Goal: Task Accomplishment & Management: Use online tool/utility

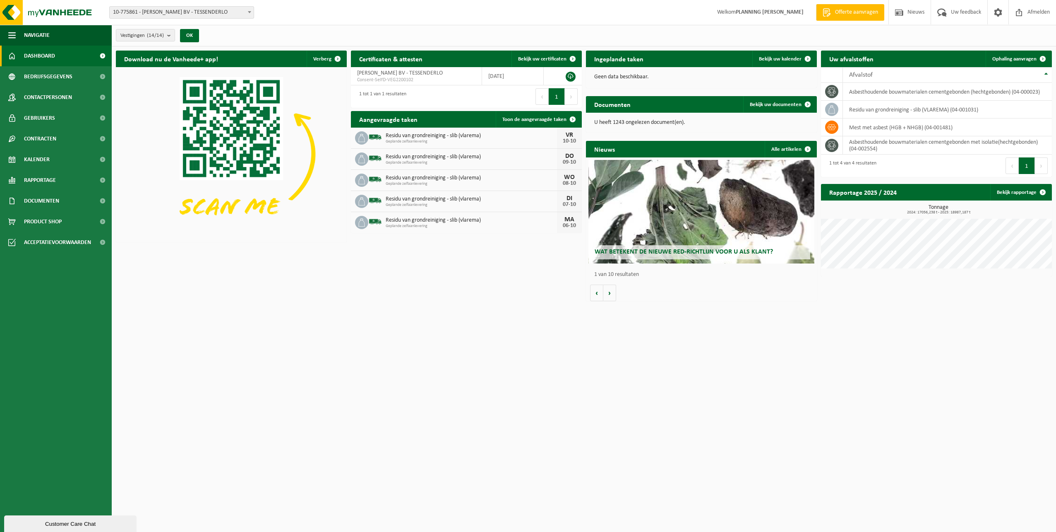
click at [711, 61] on div "Ingeplande taken Bekijk uw kalender" at bounding box center [701, 59] width 231 height 17
click at [803, 58] on span at bounding box center [808, 59] width 17 height 17
click at [793, 104] on span "Bekijk uw documenten" at bounding box center [776, 104] width 52 height 5
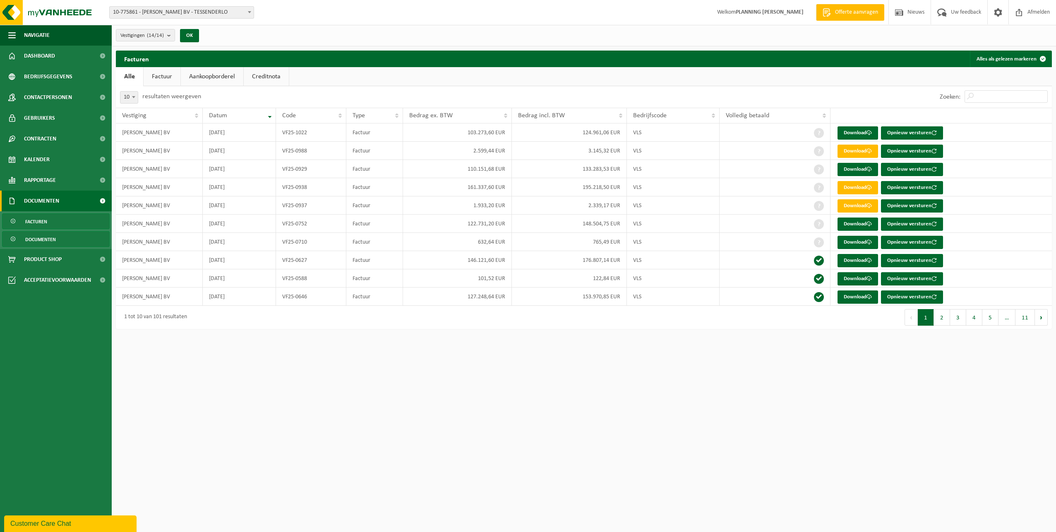
click at [22, 238] on link "Documenten" at bounding box center [56, 239] width 108 height 16
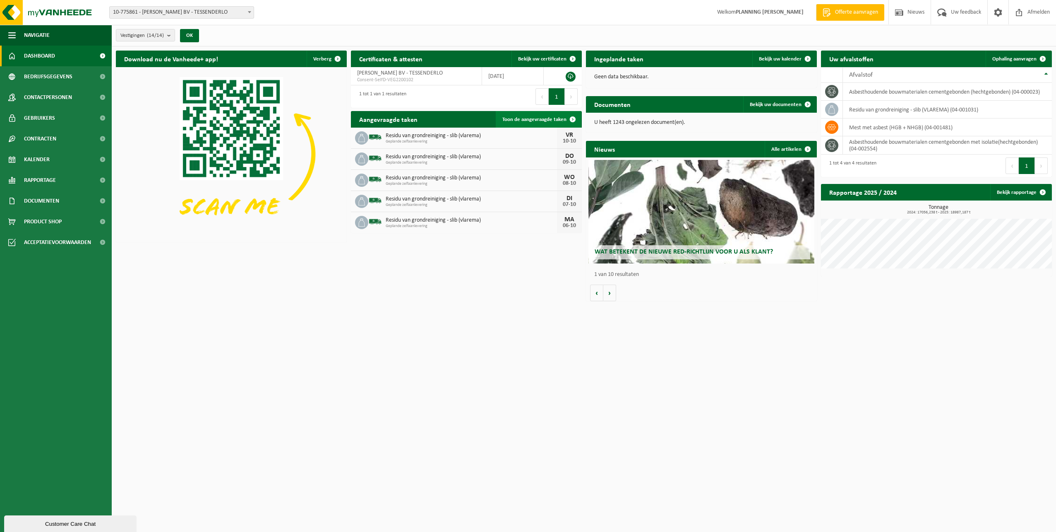
click at [537, 120] on span "Toon de aangevraagde taken" at bounding box center [535, 119] width 64 height 5
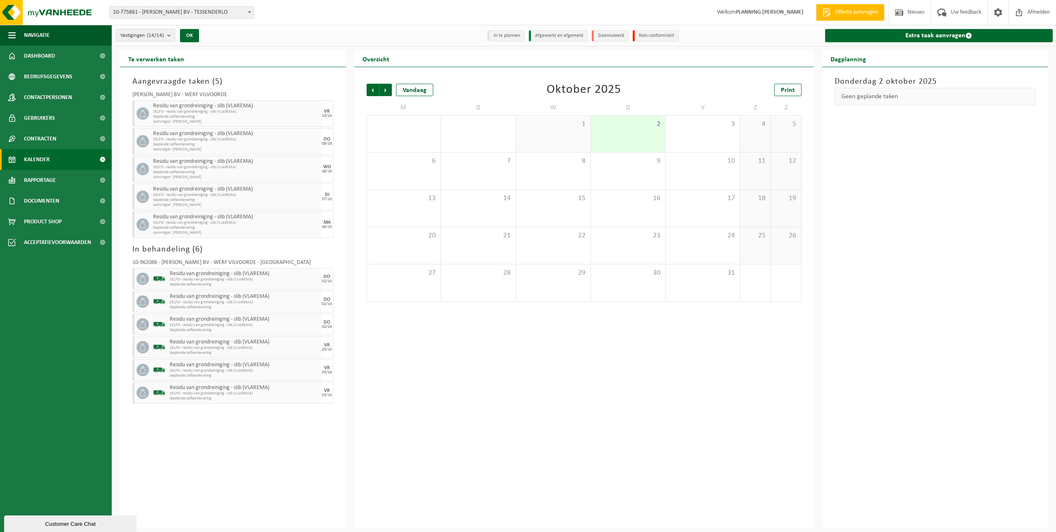
click at [171, 35] on b "submit" at bounding box center [170, 35] width 7 height 12
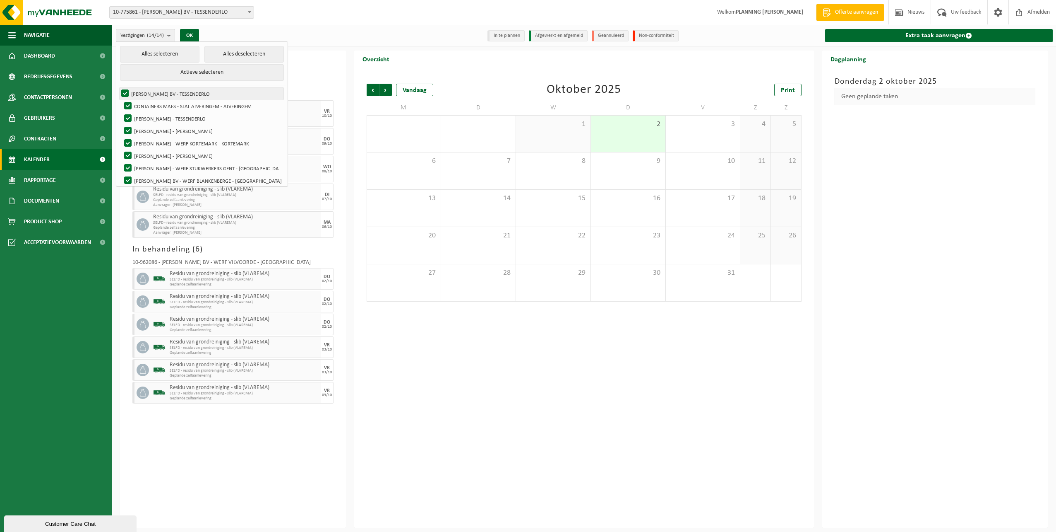
click at [162, 90] on label "YVES MAES BV - TESSENDERLO" at bounding box center [202, 93] width 164 height 12
click at [118, 87] on input "YVES MAES BV - TESSENDERLO" at bounding box center [118, 87] width 0 height 0
checkbox input "false"
click at [147, 102] on label "CONTAINERS MAES - STAL ALVERINGEM - ALVERINGEM" at bounding box center [203, 106] width 161 height 12
click at [121, 100] on input "CONTAINERS MAES - STAL ALVERINGEM - ALVERINGEM" at bounding box center [121, 99] width 0 height 0
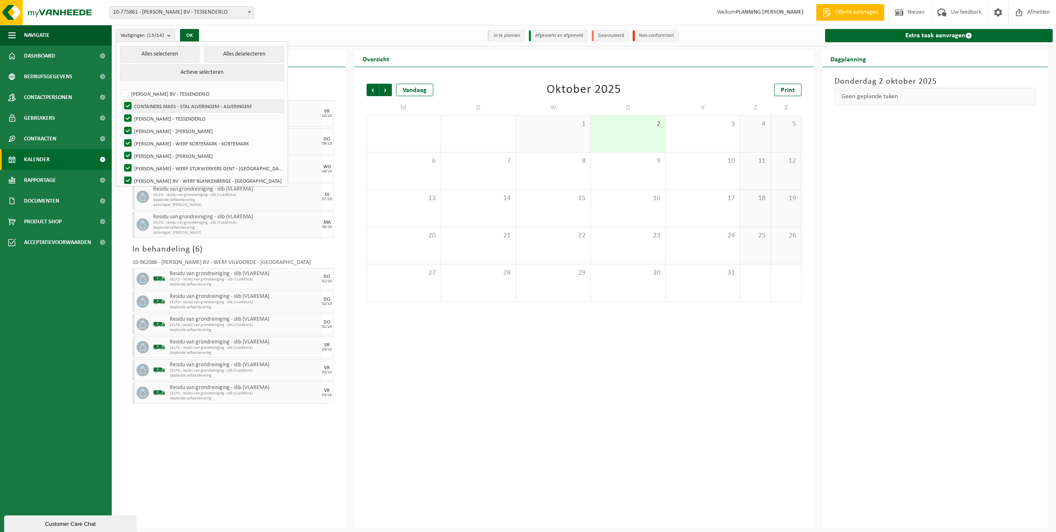
checkbox input "false"
click at [138, 118] on label "[PERSON_NAME] - TESSENDERLO" at bounding box center [203, 118] width 161 height 12
click at [121, 112] on input "[PERSON_NAME] - TESSENDERLO" at bounding box center [121, 112] width 0 height 0
checkbox input "false"
click at [136, 128] on label "[PERSON_NAME] - [PERSON_NAME]" at bounding box center [203, 131] width 161 height 12
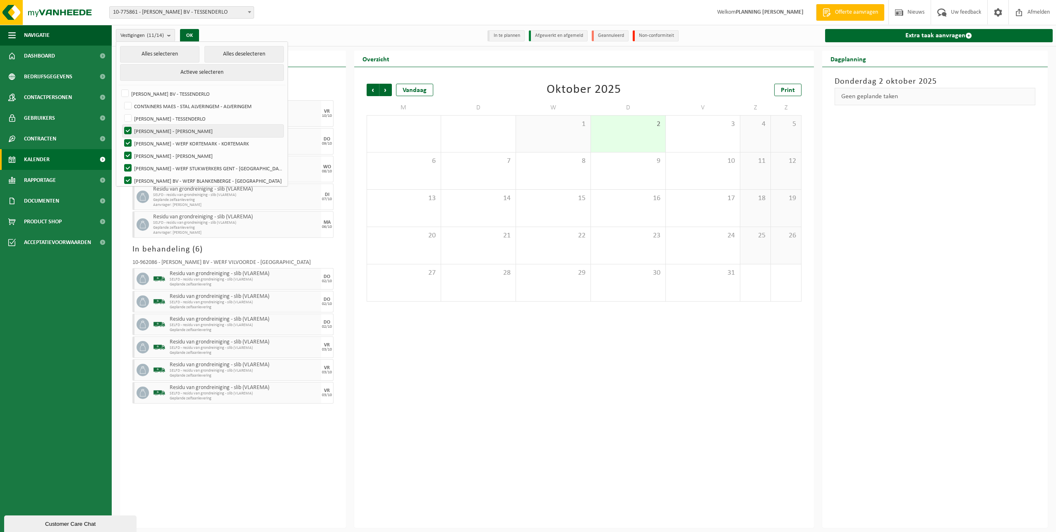
click at [121, 125] on input "[PERSON_NAME] - [PERSON_NAME]" at bounding box center [121, 124] width 0 height 0
checkbox input "false"
click at [135, 140] on label "[PERSON_NAME] - WERF KORTEMARK - KORTEMARK" at bounding box center [203, 143] width 161 height 12
click at [121, 137] on input "[PERSON_NAME] - WERF KORTEMARK - KORTEMARK" at bounding box center [121, 137] width 0 height 0
checkbox input "false"
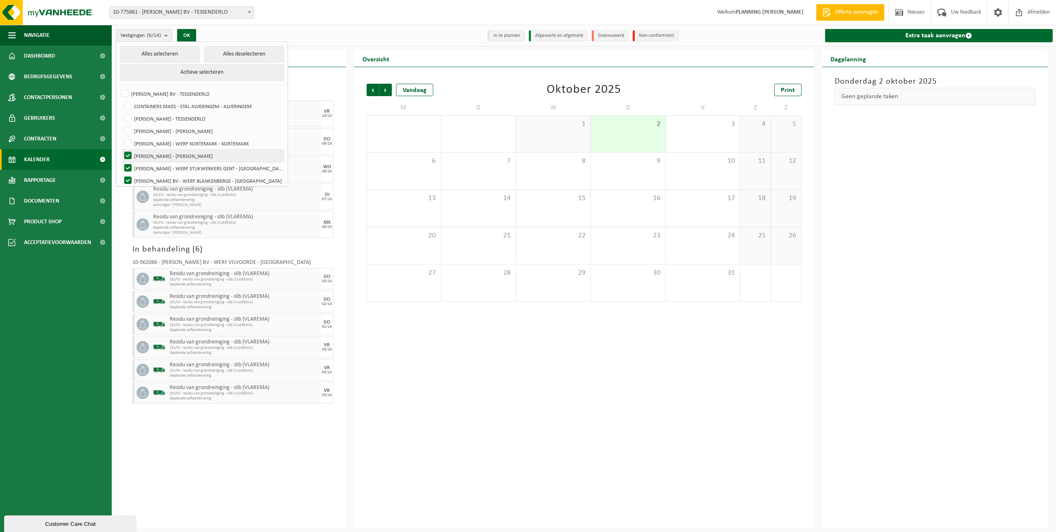
click at [137, 154] on label "[PERSON_NAME] - [PERSON_NAME]" at bounding box center [203, 155] width 161 height 12
click at [121, 149] on input "[PERSON_NAME] - [PERSON_NAME]" at bounding box center [121, 149] width 0 height 0
checkbox input "false"
click at [135, 166] on label "[PERSON_NAME] - WERF STUKWERKERS GENT - [GEOGRAPHIC_DATA]" at bounding box center [203, 168] width 161 height 12
click at [121, 162] on input "[PERSON_NAME] - WERF STUKWERKERS GENT - [GEOGRAPHIC_DATA]" at bounding box center [121, 161] width 0 height 0
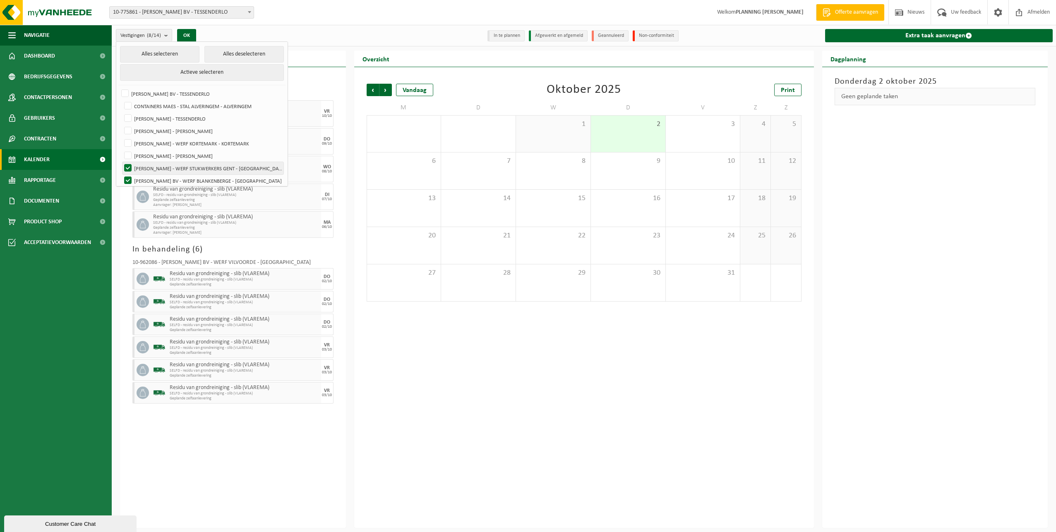
checkbox input "false"
click at [135, 174] on label "[PERSON_NAME] BV - WERF BLANKENBERGE - [GEOGRAPHIC_DATA]" at bounding box center [203, 180] width 161 height 12
click at [121, 174] on input "[PERSON_NAME] BV - WERF BLANKENBERGE - [GEOGRAPHIC_DATA]" at bounding box center [121, 174] width 0 height 0
checkbox input "false"
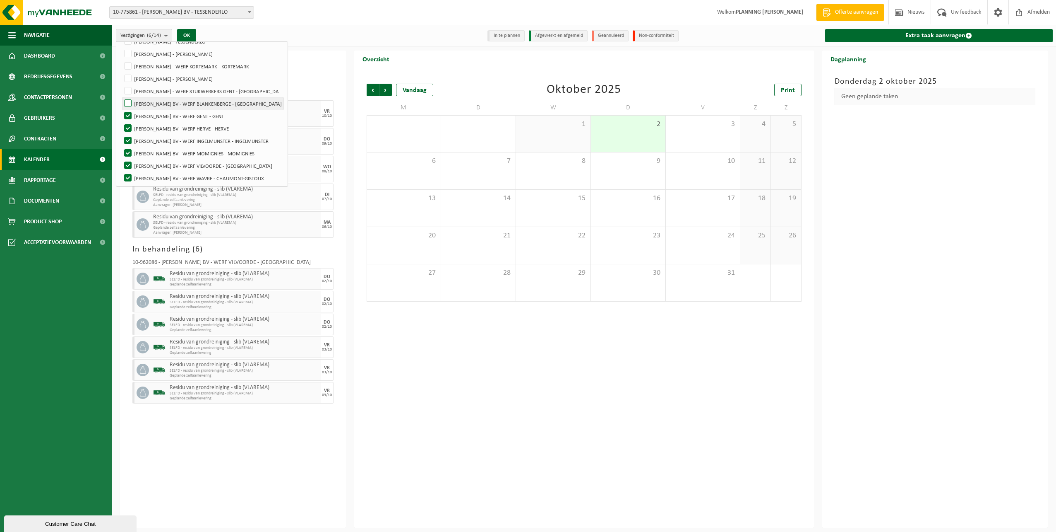
scroll to position [78, 0]
click at [145, 114] on label "[PERSON_NAME] BV - WERF GENT - GENT" at bounding box center [203, 115] width 161 height 12
click at [121, 109] on input "[PERSON_NAME] BV - WERF GENT - GENT" at bounding box center [121, 108] width 0 height 0
checkbox input "false"
click at [141, 128] on label "[PERSON_NAME] BV - WERF HERVE - HERVE" at bounding box center [203, 127] width 161 height 12
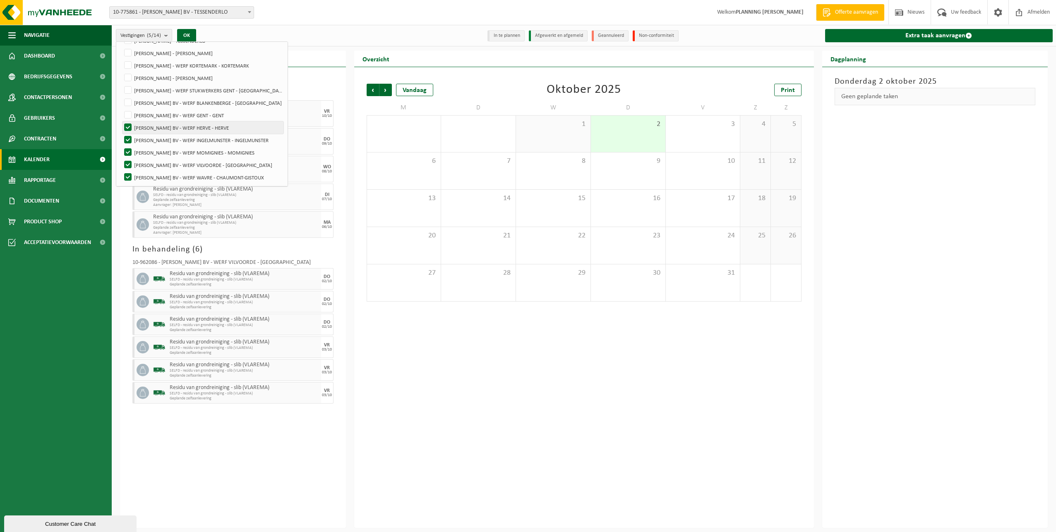
click at [121, 121] on input "[PERSON_NAME] BV - WERF HERVE - HERVE" at bounding box center [121, 121] width 0 height 0
checkbox input "false"
click at [140, 139] on label "[PERSON_NAME] BV - WERF INGELMUNSTER - INGELMUNSTER" at bounding box center [203, 140] width 161 height 12
click at [121, 134] on input "[PERSON_NAME] BV - WERF INGELMUNSTER - INGELMUNSTER" at bounding box center [121, 133] width 0 height 0
checkbox input "false"
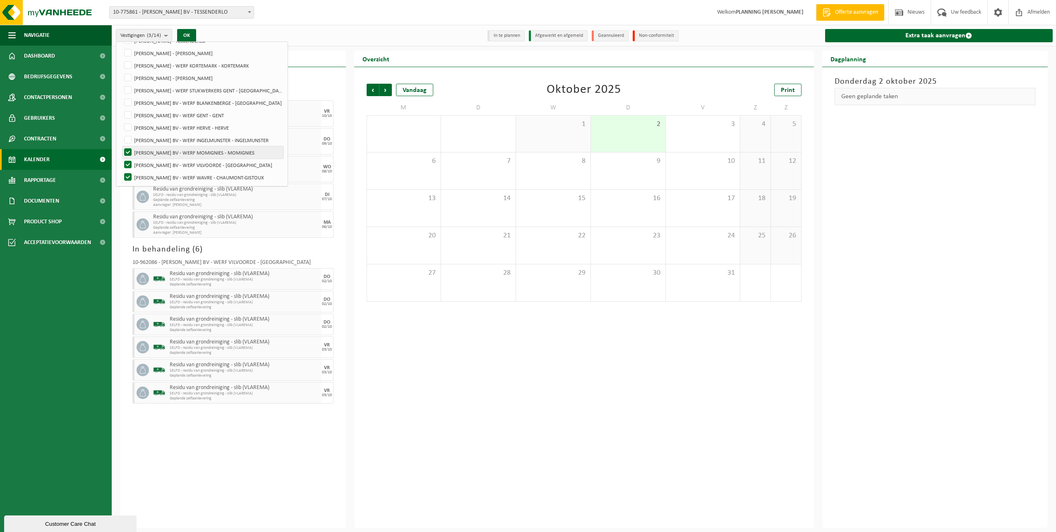
click at [143, 151] on label "[PERSON_NAME] BV - WERF MOMIGNIES - MOMIGNIES" at bounding box center [203, 152] width 161 height 12
click at [121, 146] on input "[PERSON_NAME] BV - WERF MOMIGNIES - MOMIGNIES" at bounding box center [121, 146] width 0 height 0
checkbox input "false"
drag, startPoint x: 140, startPoint y: 162, endPoint x: 140, endPoint y: 172, distance: 9.9
click at [140, 162] on label "[PERSON_NAME] BV - WERF VILVOORDE - [GEOGRAPHIC_DATA]" at bounding box center [203, 165] width 161 height 12
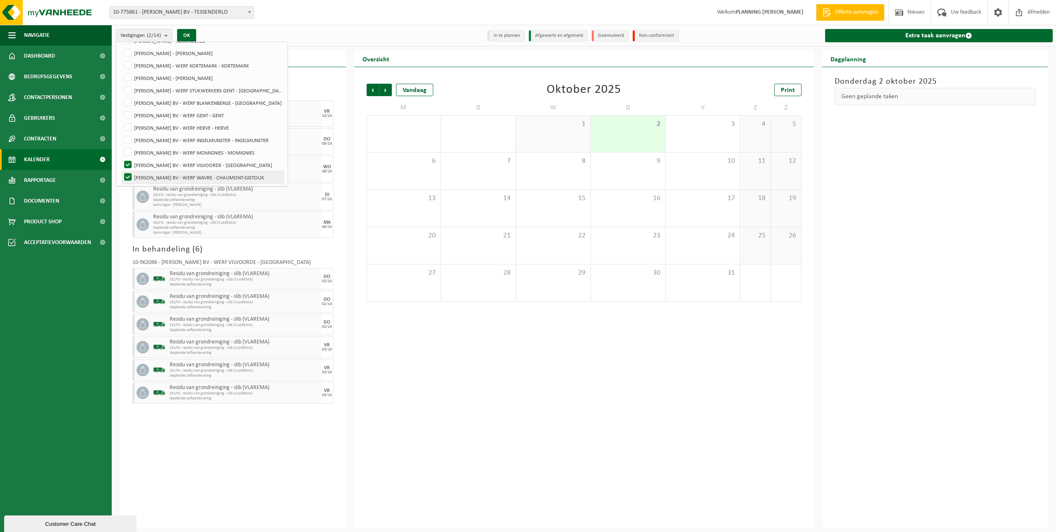
click at [121, 159] on input "[PERSON_NAME] BV - WERF VILVOORDE - [GEOGRAPHIC_DATA]" at bounding box center [121, 158] width 0 height 0
checkbox input "false"
click at [140, 174] on label "[PERSON_NAME] BV - WERF WAVRE - CHAUMONT-GISTOUX" at bounding box center [203, 177] width 161 height 12
click at [121, 171] on input "[PERSON_NAME] BV - WERF WAVRE - CHAUMONT-GISTOUX" at bounding box center [121, 171] width 0 height 0
checkbox input "false"
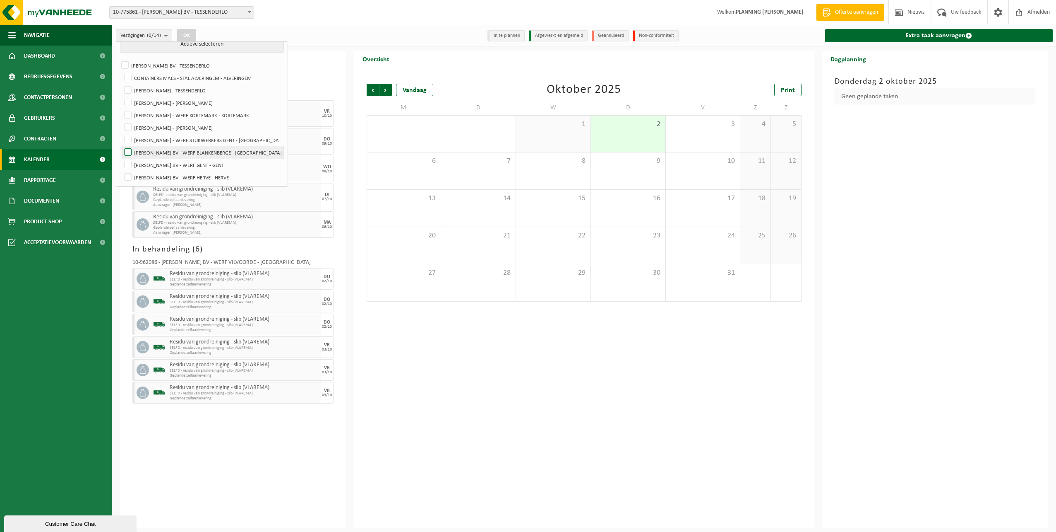
scroll to position [0, 0]
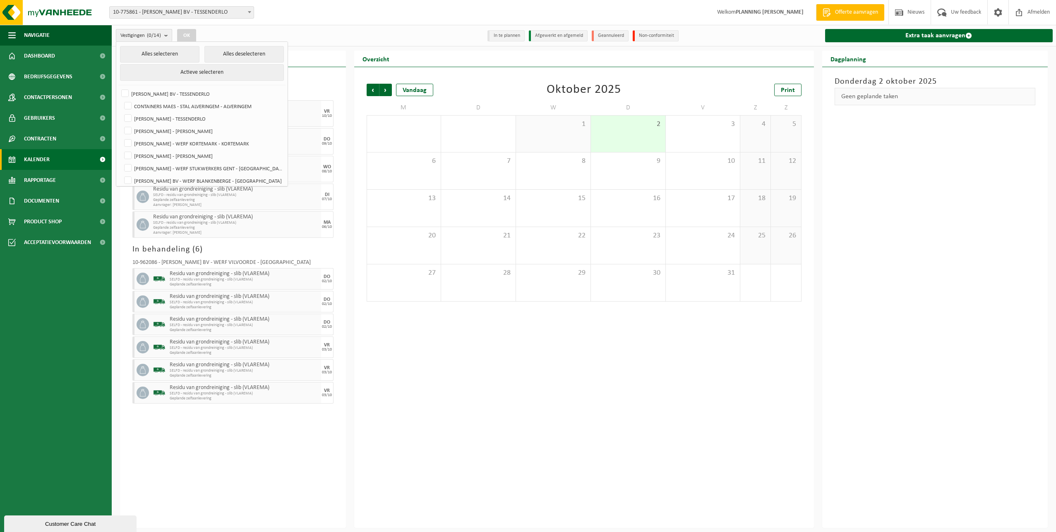
click at [168, 35] on b "submit" at bounding box center [167, 35] width 7 height 12
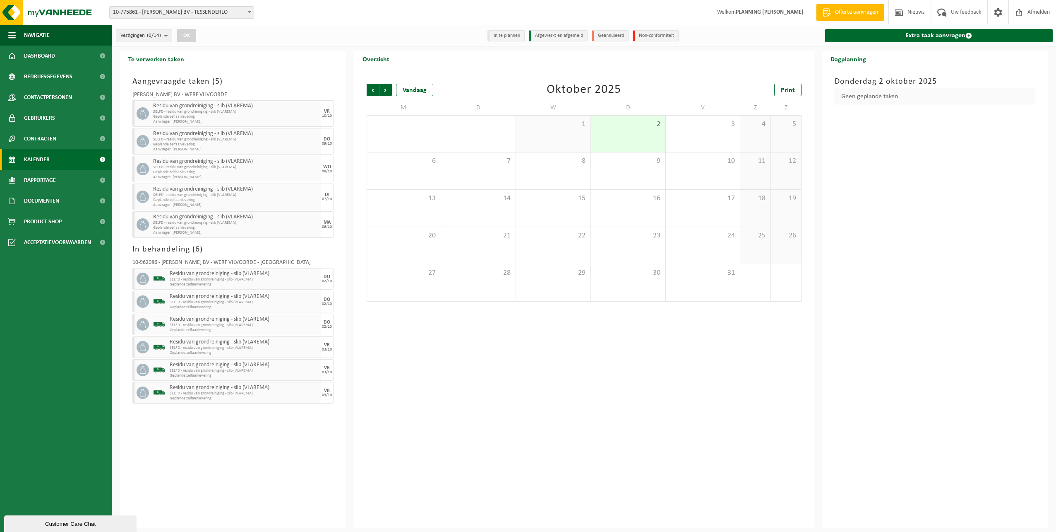
click at [168, 37] on b "submit" at bounding box center [167, 35] width 7 height 12
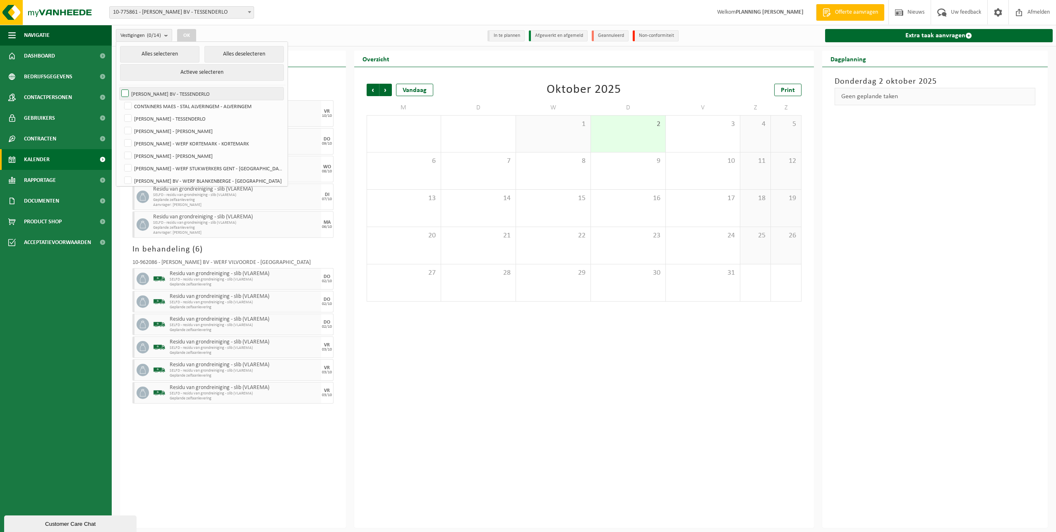
drag, startPoint x: 126, startPoint y: 91, endPoint x: 127, endPoint y: 97, distance: 6.7
click at [127, 94] on label "[PERSON_NAME] BV - TESSENDERLO" at bounding box center [202, 93] width 164 height 12
click at [118, 87] on input "[PERSON_NAME] BV - TESSENDERLO" at bounding box center [118, 87] width 0 height 0
checkbox input "true"
click at [129, 103] on label "CONTAINERS MAES - STAL ALVERINGEM - ALVERINGEM" at bounding box center [203, 106] width 161 height 12
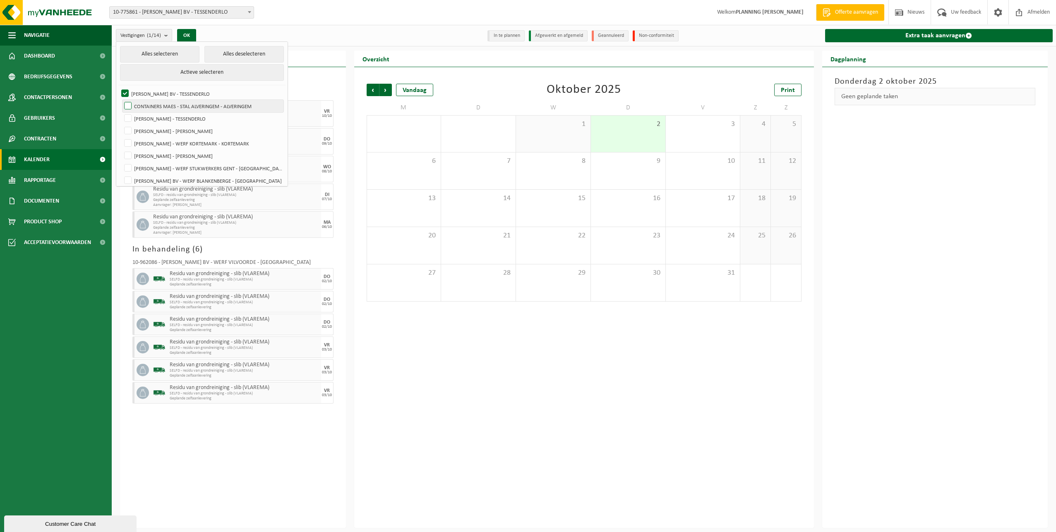
click at [121, 100] on input "CONTAINERS MAES - STAL ALVERINGEM - ALVERINGEM" at bounding box center [121, 99] width 0 height 0
checkbox input "true"
click at [128, 115] on label "[PERSON_NAME] - TESSENDERLO" at bounding box center [203, 118] width 161 height 12
click at [121, 112] on input "[PERSON_NAME] - TESSENDERLO" at bounding box center [121, 112] width 0 height 0
checkbox input "true"
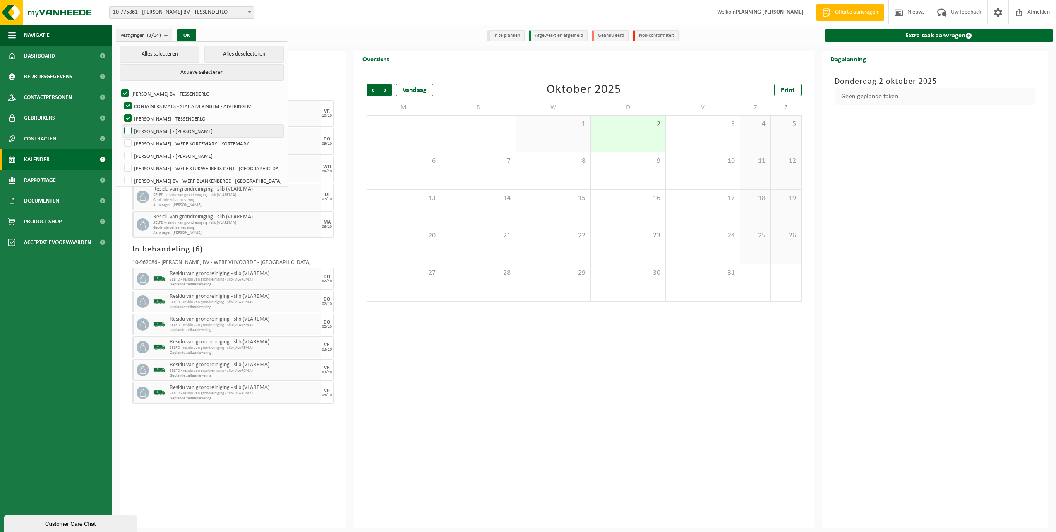
click at [128, 131] on label "[PERSON_NAME] - [PERSON_NAME]" at bounding box center [203, 131] width 161 height 12
click at [121, 125] on input "[PERSON_NAME] - [PERSON_NAME]" at bounding box center [121, 124] width 0 height 0
checkbox input "true"
click at [130, 138] on label "[PERSON_NAME] - WERF KORTEMARK - KORTEMARK" at bounding box center [203, 143] width 161 height 12
click at [121, 137] on input "[PERSON_NAME] - WERF KORTEMARK - KORTEMARK" at bounding box center [121, 137] width 0 height 0
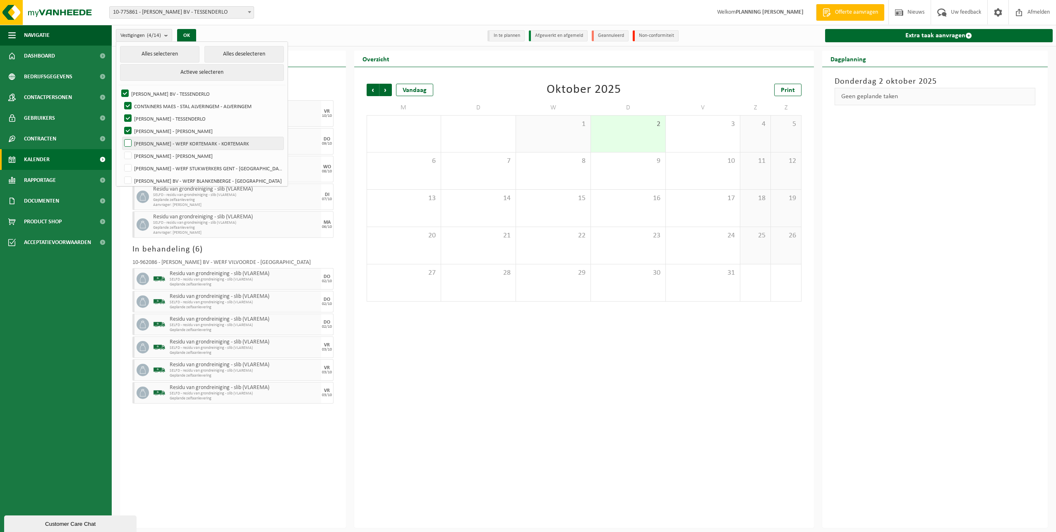
checkbox input "true"
click at [130, 149] on label "[PERSON_NAME] - [PERSON_NAME]" at bounding box center [203, 155] width 161 height 12
click at [121, 149] on input "[PERSON_NAME] - [PERSON_NAME]" at bounding box center [121, 149] width 0 height 0
checkbox input "true"
click at [130, 162] on label "[PERSON_NAME] - WERF STUKWERKERS GENT - [GEOGRAPHIC_DATA]" at bounding box center [203, 168] width 161 height 12
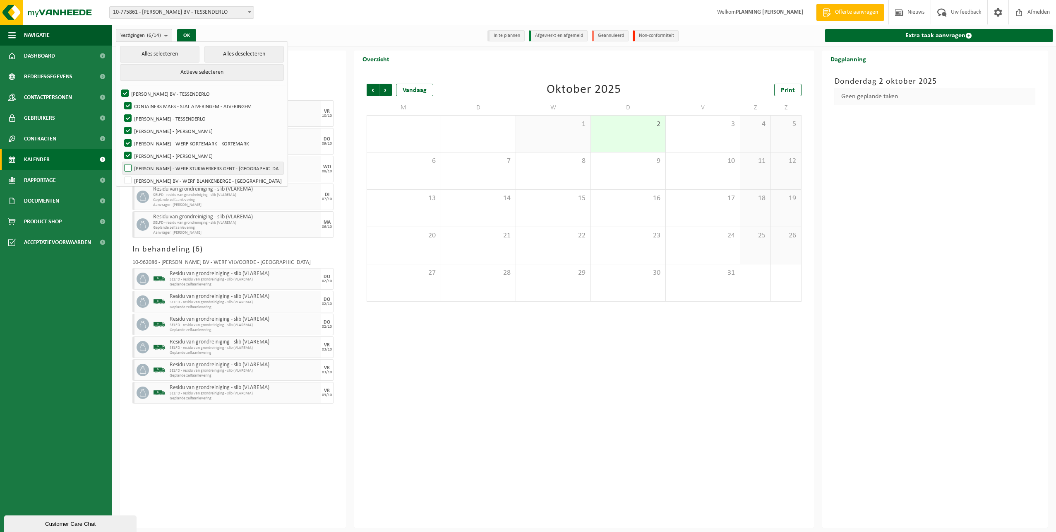
click at [121, 161] on input "[PERSON_NAME] - WERF STUKWERKERS GENT - [GEOGRAPHIC_DATA]" at bounding box center [121, 161] width 0 height 0
checkbox input "true"
click at [132, 174] on label "[PERSON_NAME] BV - WERF BLANKENBERGE - [GEOGRAPHIC_DATA]" at bounding box center [203, 180] width 161 height 12
click at [121, 174] on input "[PERSON_NAME] BV - WERF BLANKENBERGE - [GEOGRAPHIC_DATA]" at bounding box center [121, 174] width 0 height 0
checkbox input "true"
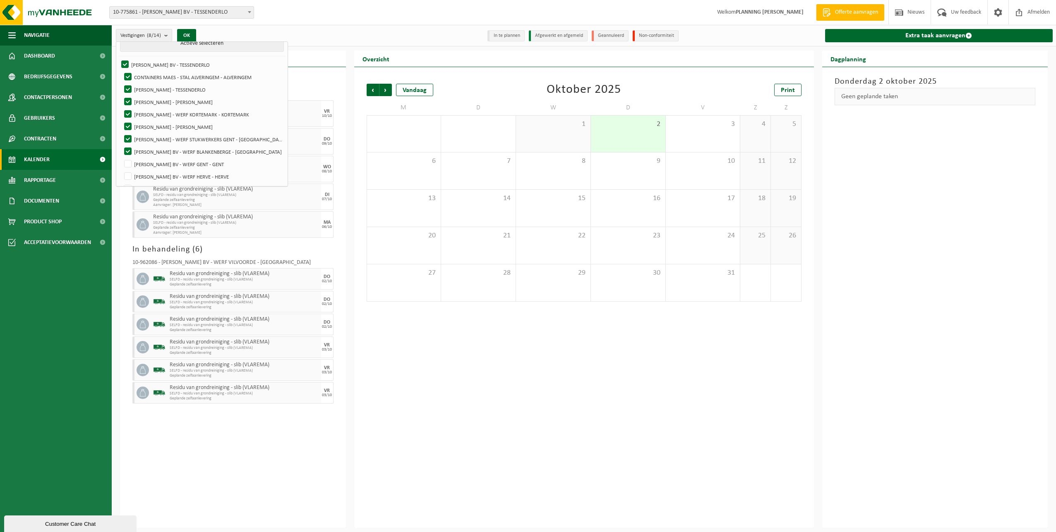
scroll to position [78, 0]
click at [131, 116] on label "[PERSON_NAME] BV - WERF GENT - GENT" at bounding box center [203, 115] width 161 height 12
click at [121, 109] on input "[PERSON_NAME] BV - WERF GENT - GENT" at bounding box center [121, 108] width 0 height 0
checkbox input "true"
click at [130, 127] on label "[PERSON_NAME] BV - WERF HERVE - HERVE" at bounding box center [203, 127] width 161 height 12
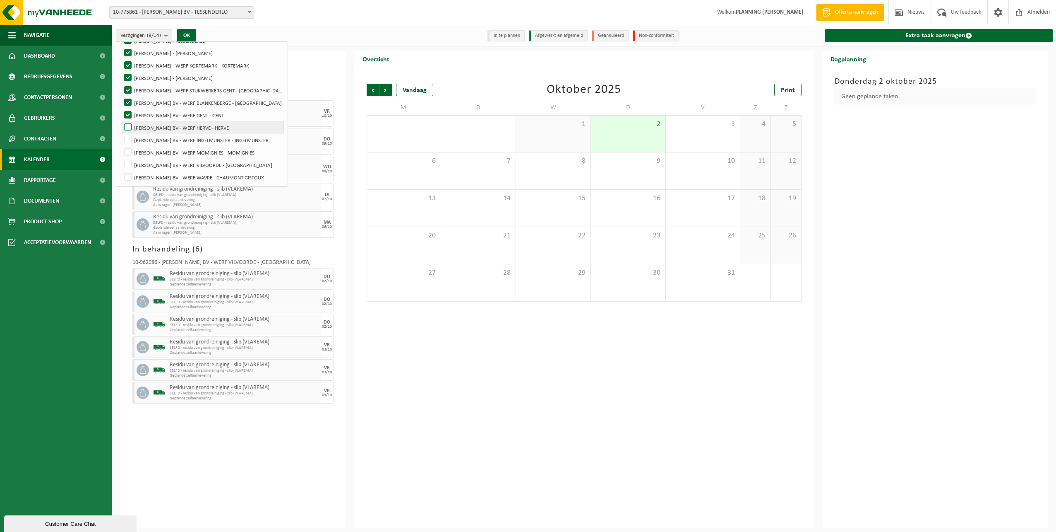
click at [121, 121] on input "[PERSON_NAME] BV - WERF HERVE - HERVE" at bounding box center [121, 121] width 0 height 0
checkbox input "true"
click at [130, 136] on label "[PERSON_NAME] BV - WERF INGELMUNSTER - INGELMUNSTER" at bounding box center [203, 140] width 161 height 12
click at [121, 134] on input "[PERSON_NAME] BV - WERF INGELMUNSTER - INGELMUNSTER" at bounding box center [121, 133] width 0 height 0
checkbox input "true"
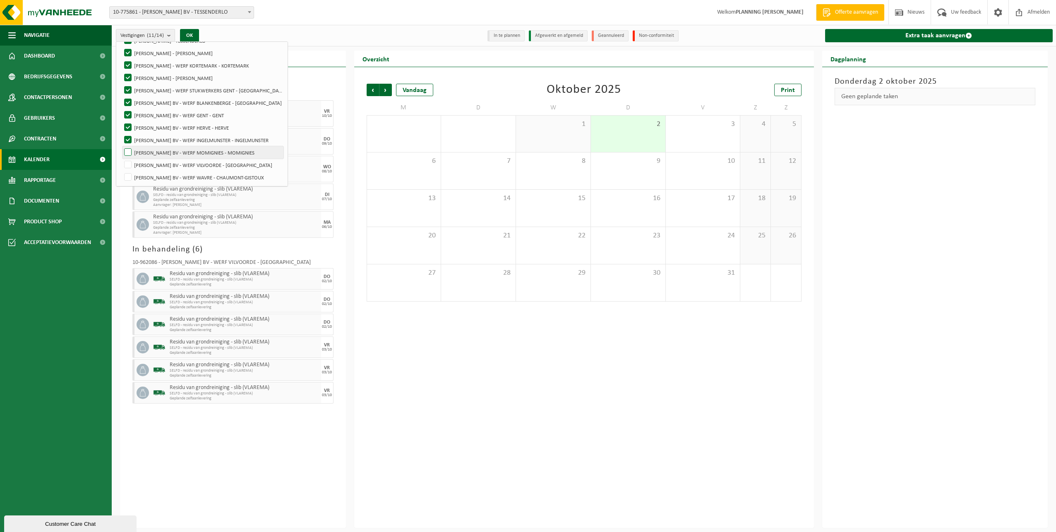
click at [128, 151] on label "[PERSON_NAME] BV - WERF MOMIGNIES - MOMIGNIES" at bounding box center [203, 152] width 161 height 12
click at [121, 146] on input "[PERSON_NAME] BV - WERF MOMIGNIES - MOMIGNIES" at bounding box center [121, 146] width 0 height 0
checkbox input "true"
click at [128, 160] on label "[PERSON_NAME] BV - WERF VILVOORDE - [GEOGRAPHIC_DATA]" at bounding box center [203, 165] width 161 height 12
click at [121, 159] on input "[PERSON_NAME] BV - WERF VILVOORDE - [GEOGRAPHIC_DATA]" at bounding box center [121, 158] width 0 height 0
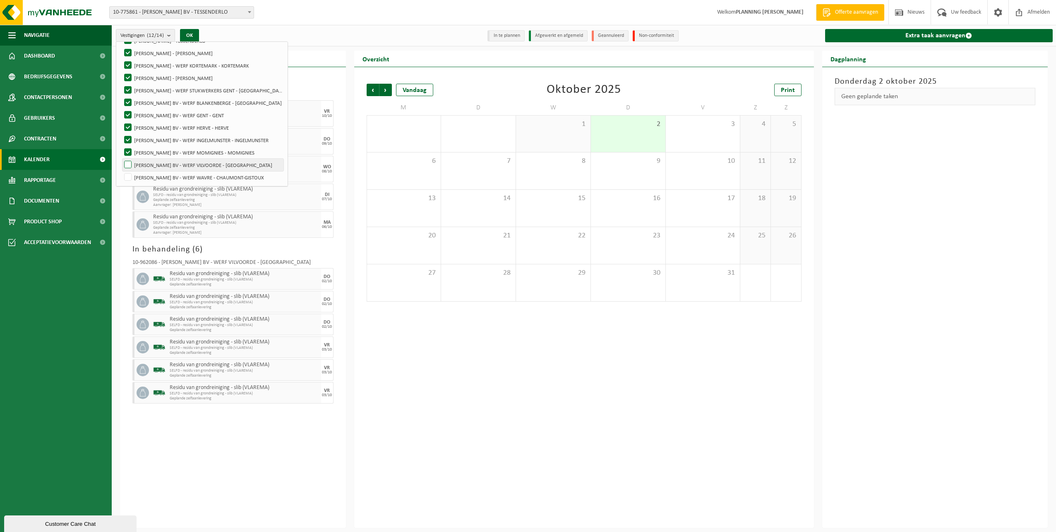
checkbox input "true"
drag, startPoint x: 128, startPoint y: 173, endPoint x: 132, endPoint y: 170, distance: 5.4
click at [129, 173] on label "[PERSON_NAME] BV - WERF WAVRE - CHAUMONT-GISTOUX" at bounding box center [203, 177] width 161 height 12
click at [121, 171] on input "[PERSON_NAME] BV - WERF WAVRE - CHAUMONT-GISTOUX" at bounding box center [121, 171] width 0 height 0
checkbox input "true"
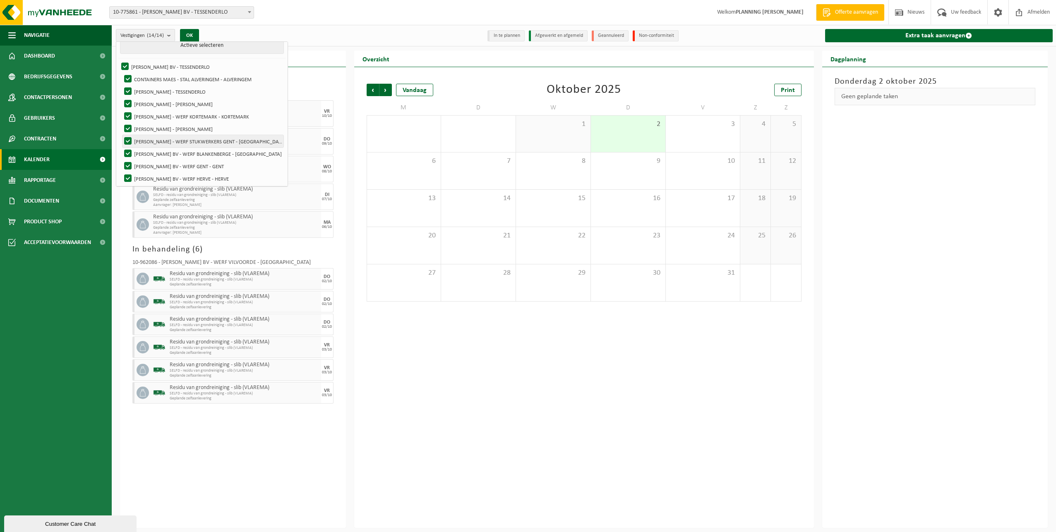
scroll to position [0, 0]
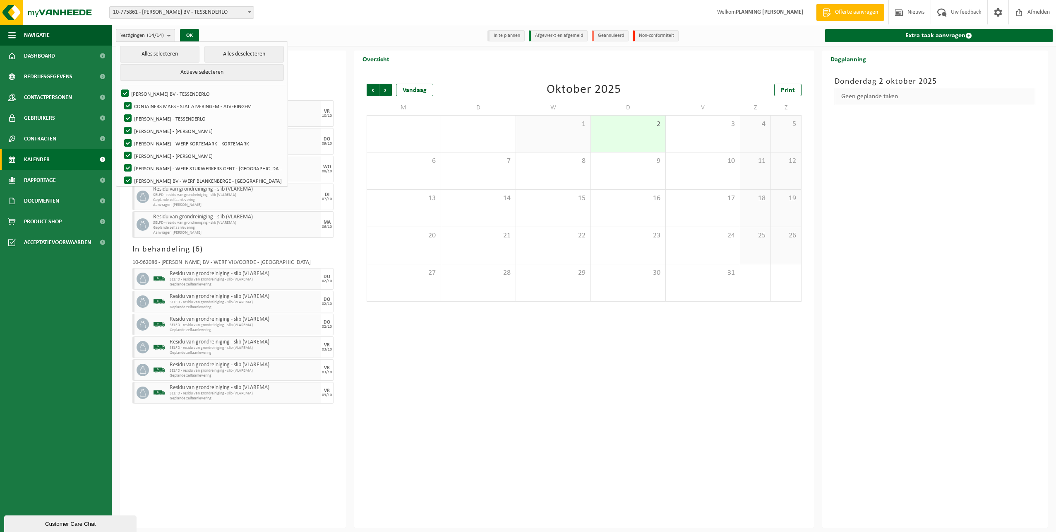
click at [171, 35] on b "submit" at bounding box center [170, 35] width 7 height 12
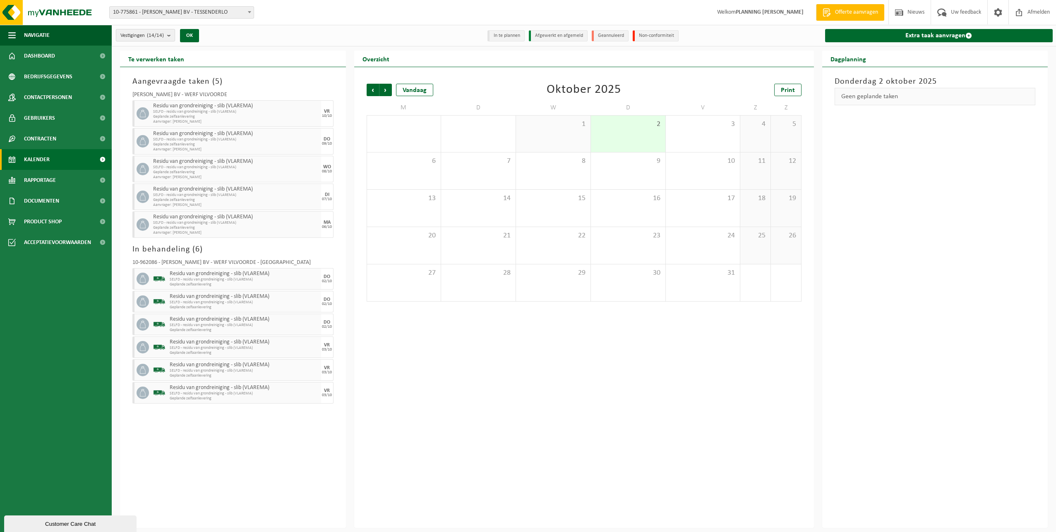
click at [171, 35] on b "submit" at bounding box center [170, 35] width 7 height 12
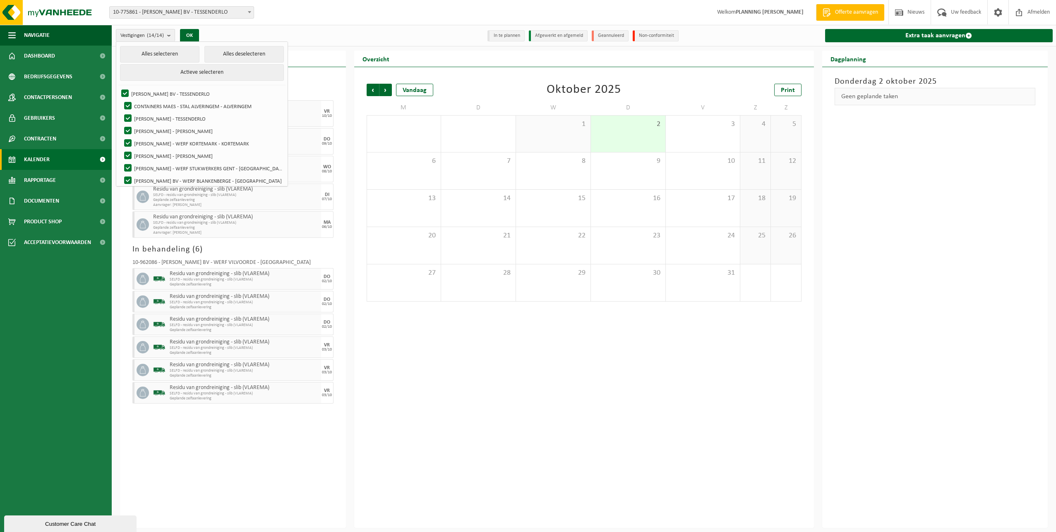
click at [247, 11] on span at bounding box center [249, 12] width 8 height 11
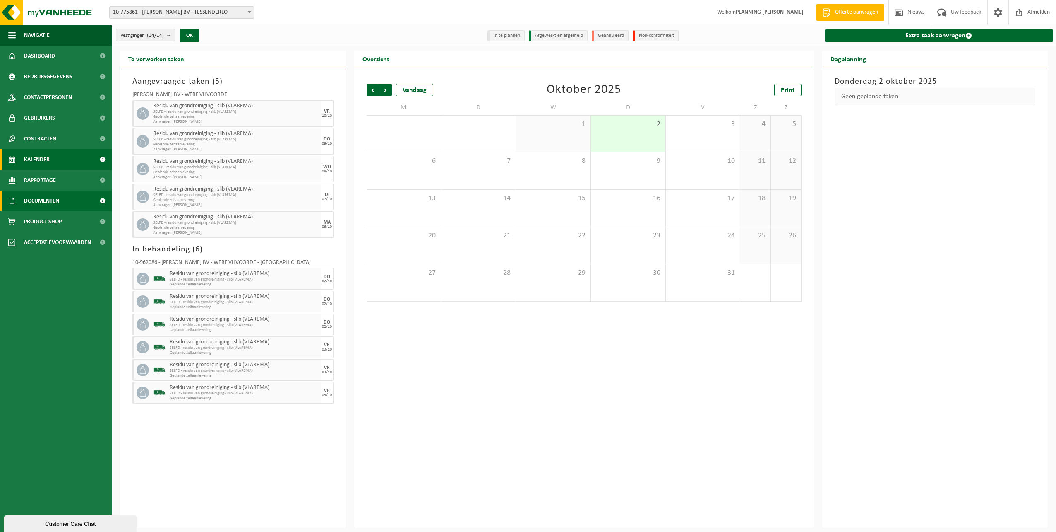
click at [63, 201] on link "Documenten" at bounding box center [56, 200] width 112 height 21
click at [40, 241] on span "Documenten" at bounding box center [40, 239] width 31 height 16
click at [905, 34] on link "Extra taak aanvragen" at bounding box center [939, 35] width 228 height 13
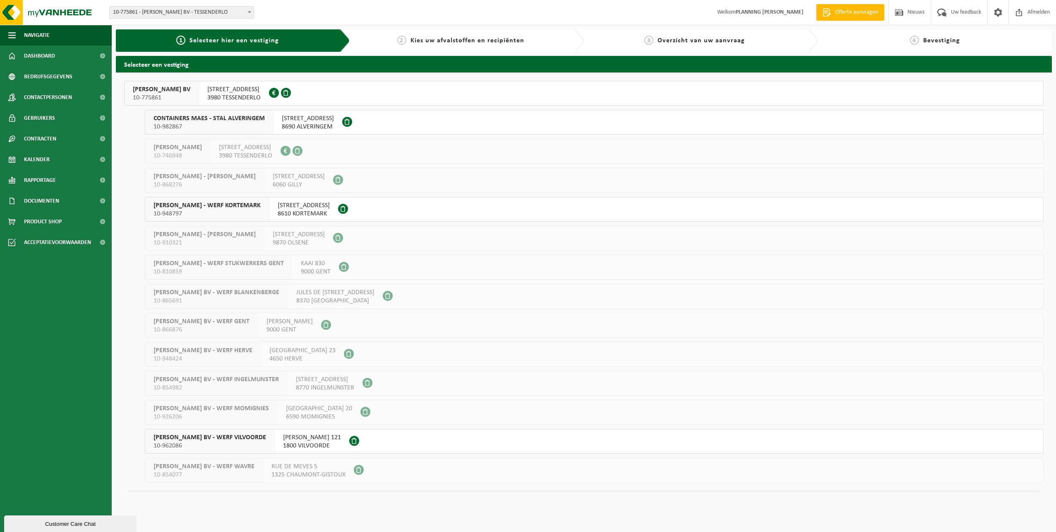
click at [162, 89] on span "[PERSON_NAME] BV" at bounding box center [162, 89] width 58 height 8
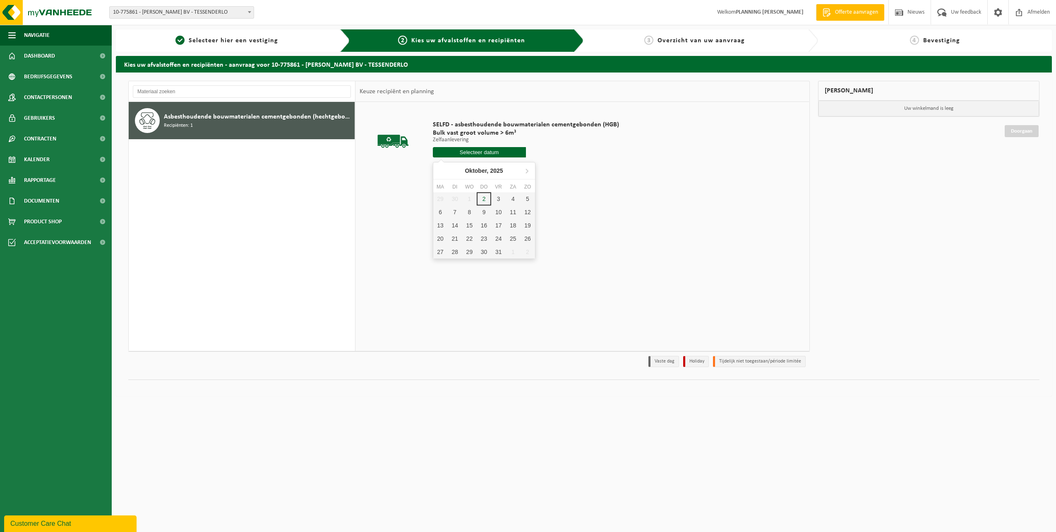
click at [487, 152] on input "text" at bounding box center [479, 152] width 93 height 10
click at [499, 202] on div "3" at bounding box center [498, 198] width 14 height 13
type input "Van [DATE]"
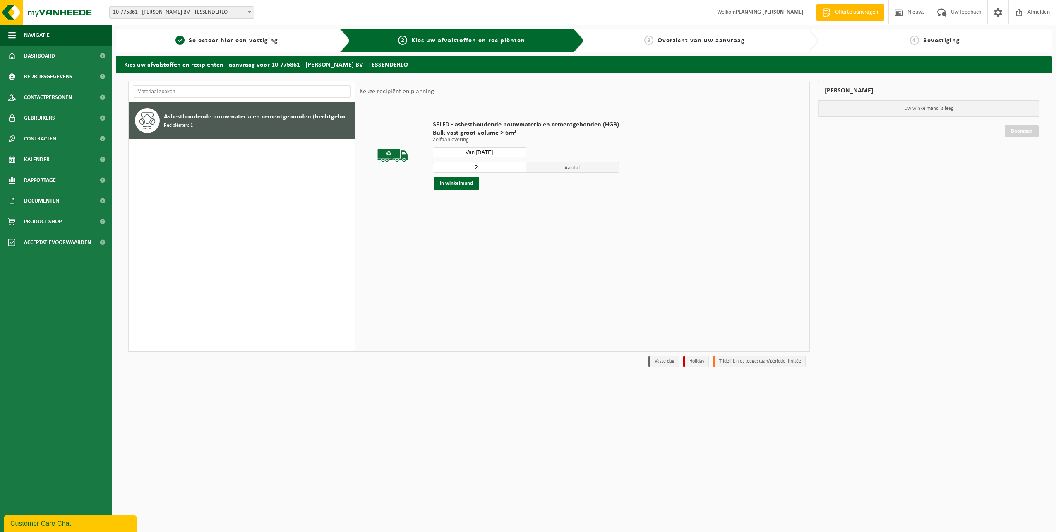
type input "2"
click at [519, 166] on input "2" at bounding box center [479, 167] width 93 height 11
click at [465, 183] on button "In winkelmand" at bounding box center [457, 183] width 46 height 13
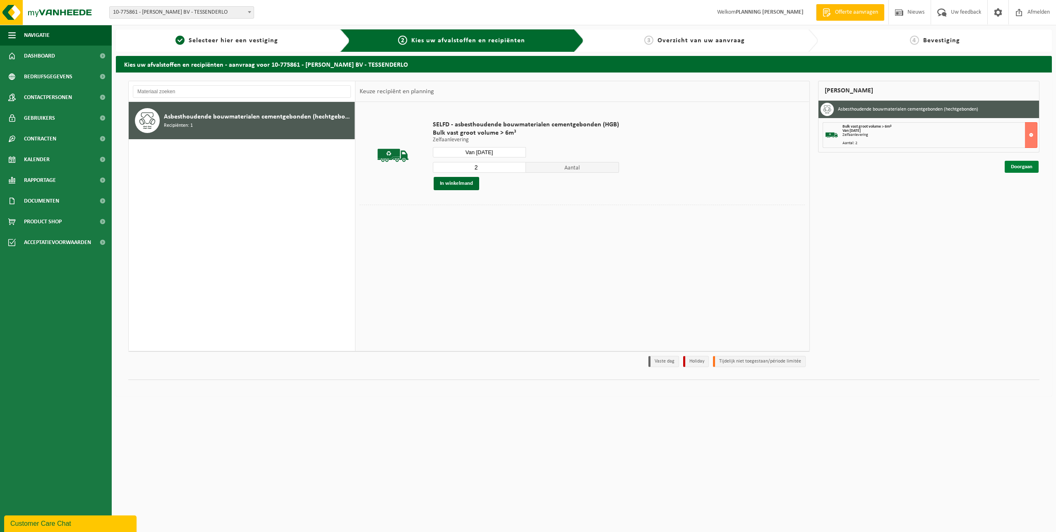
click at [1028, 166] on link "Doorgaan" at bounding box center [1022, 167] width 34 height 12
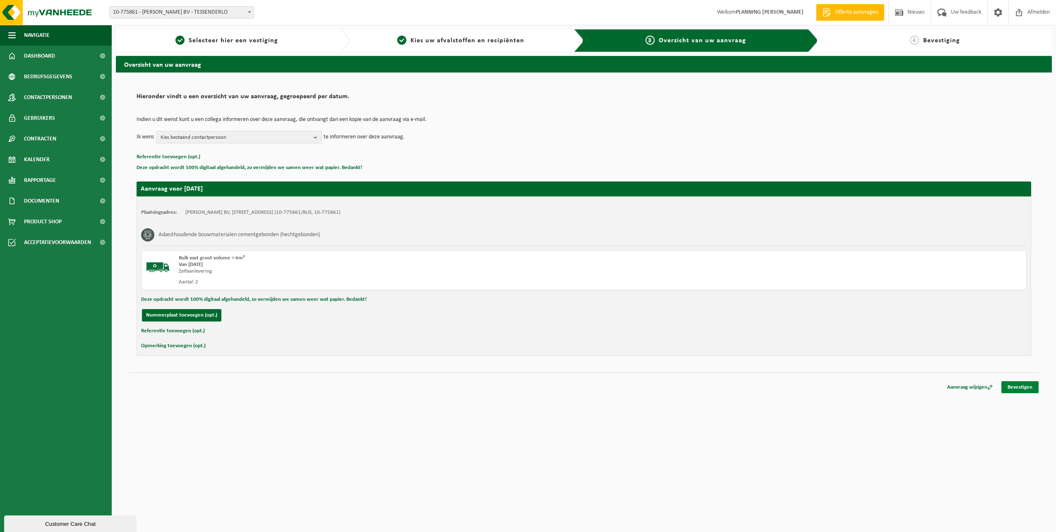
click at [1027, 386] on link "Bevestigen" at bounding box center [1020, 387] width 37 height 12
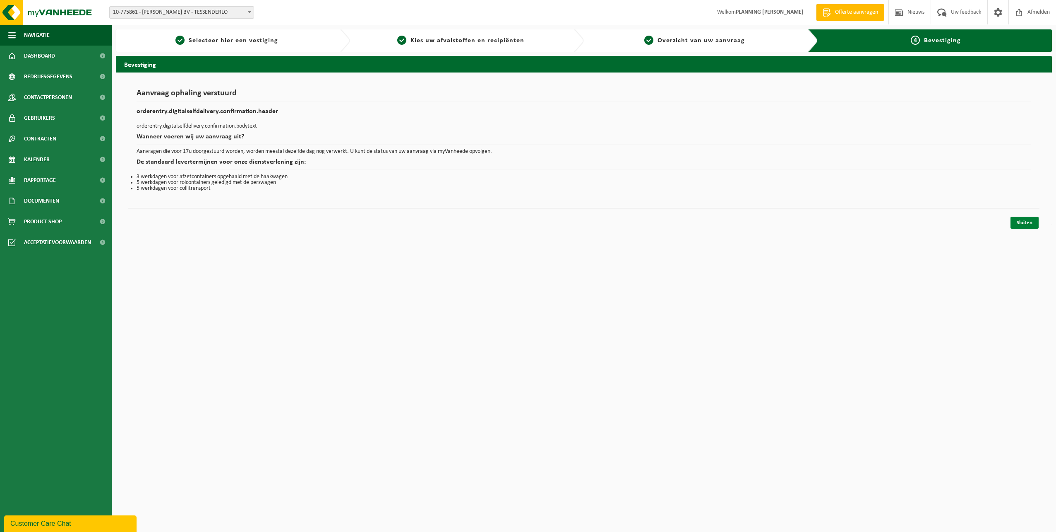
click at [1020, 220] on link "Sluiten" at bounding box center [1025, 223] width 28 height 12
